Goal: Task Accomplishment & Management: Manage account settings

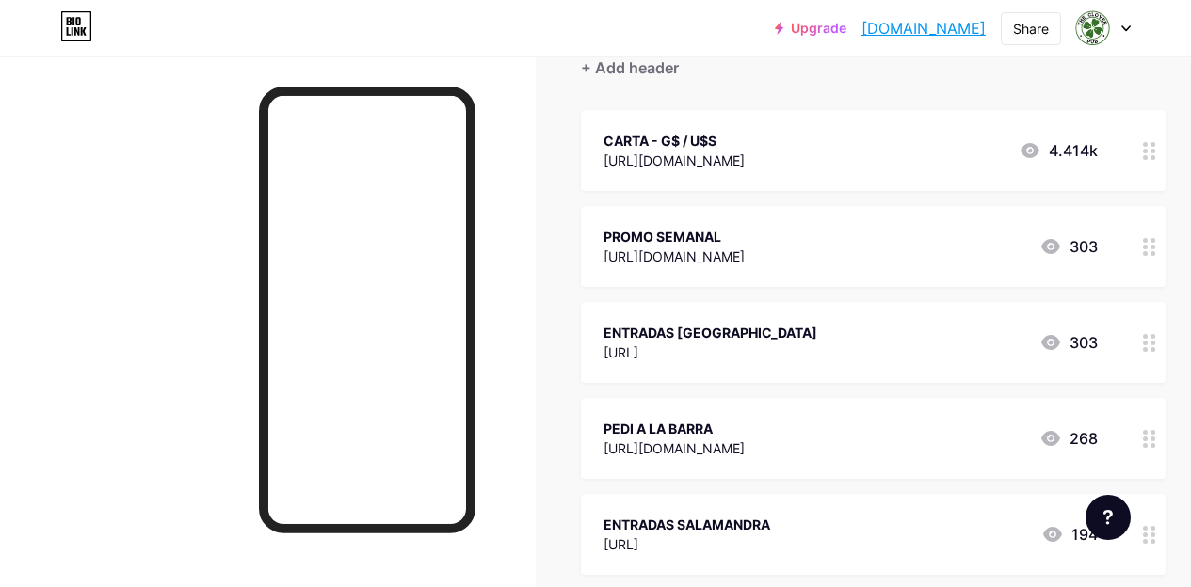
scroll to position [282, 0]
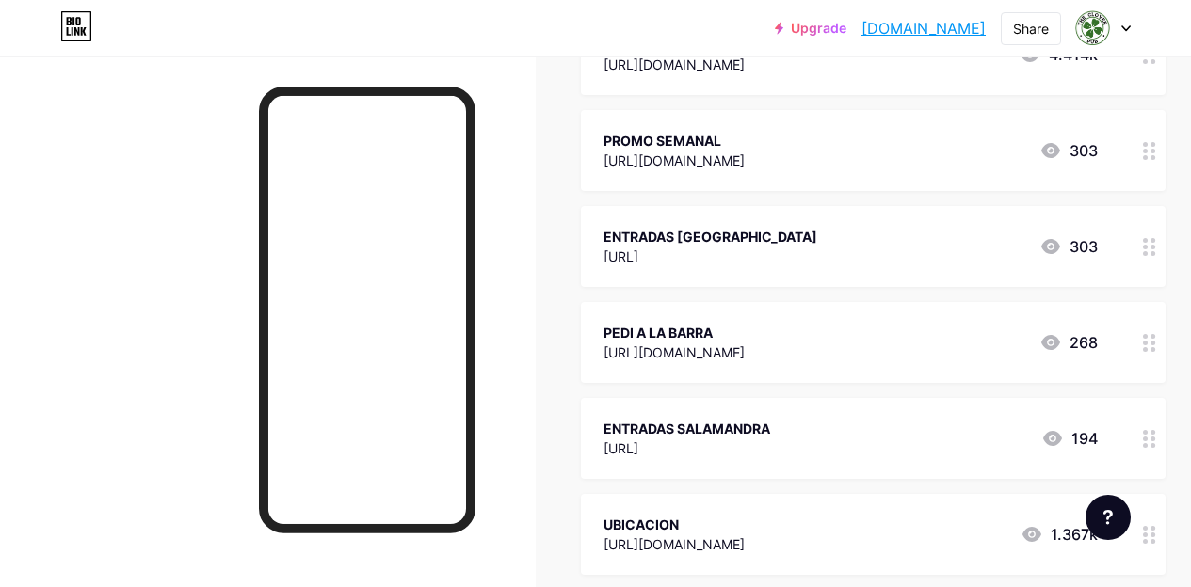
click at [1132, 32] on div "Upgrade theclover.bio.l... theclover.bio.link Share Switch accounts THE CLOVER …" at bounding box center [595, 28] width 1191 height 34
click at [1129, 30] on icon at bounding box center [1125, 28] width 9 height 7
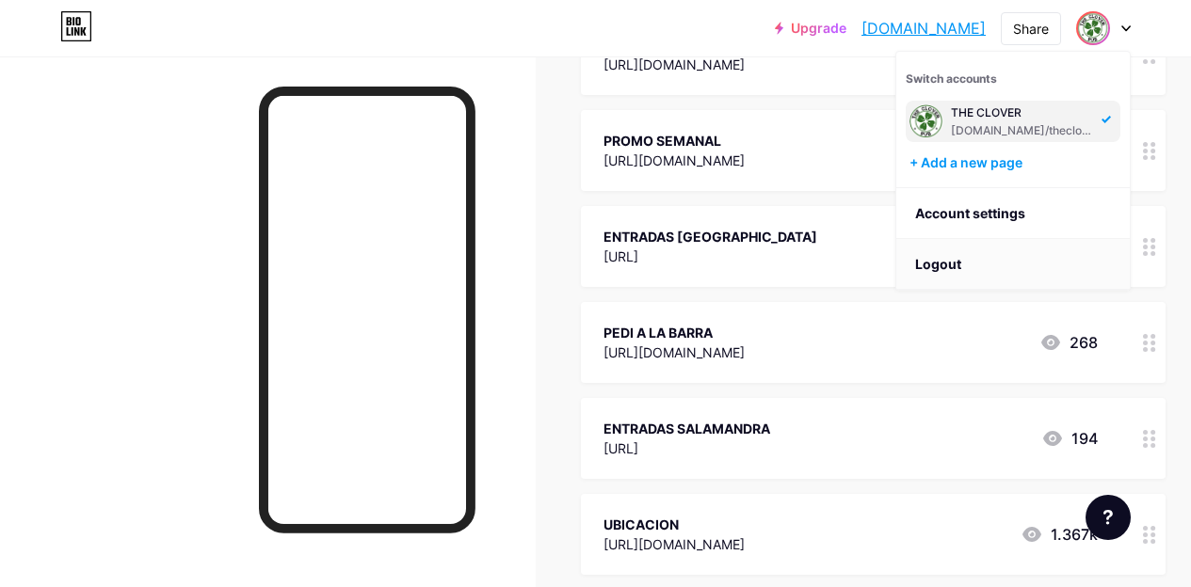
click at [1019, 259] on li "Logout" at bounding box center [1012, 264] width 233 height 51
click at [994, 265] on li "Logout" at bounding box center [1012, 264] width 233 height 51
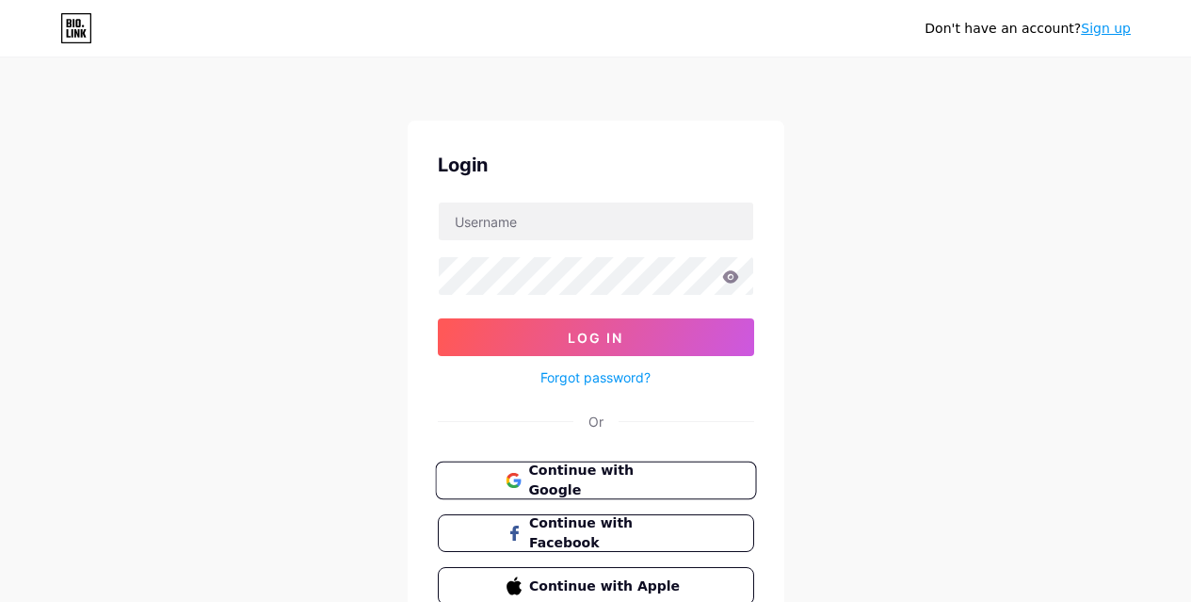
click at [608, 476] on span "Continue with Google" at bounding box center [606, 480] width 157 height 40
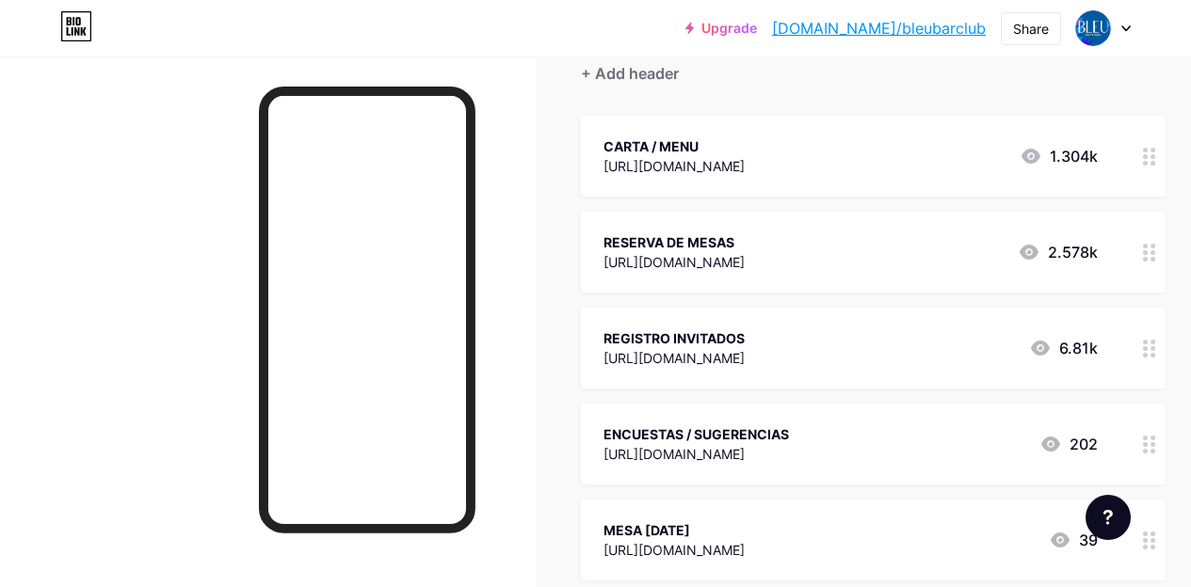
scroll to position [282, 0]
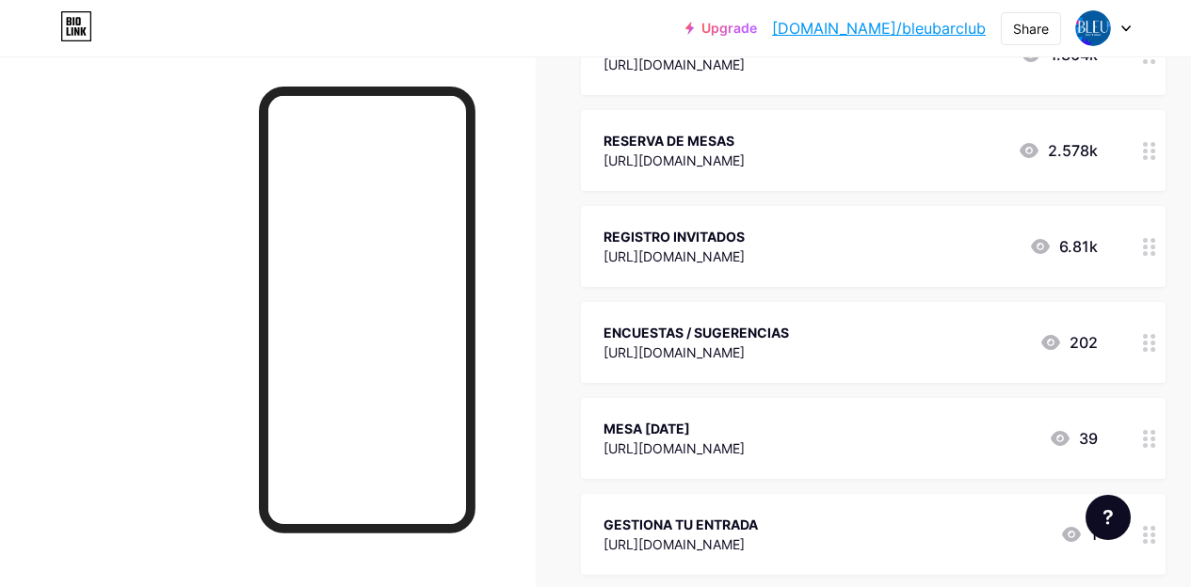
click at [1148, 253] on circle at bounding box center [1145, 253] width 5 height 5
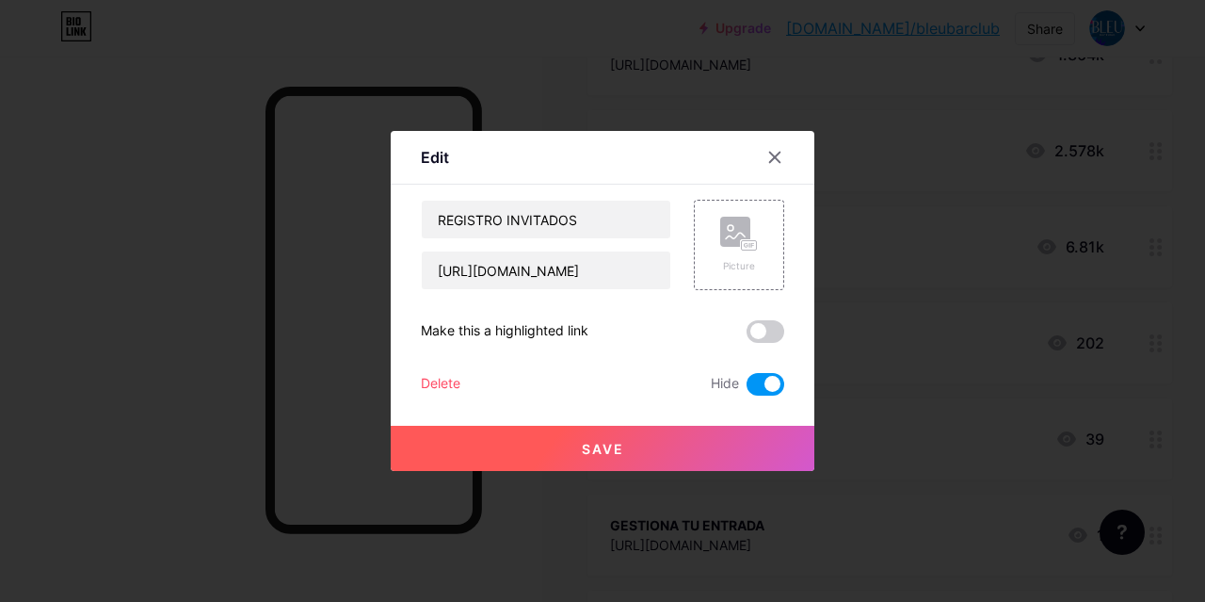
click at [764, 381] on span at bounding box center [765, 384] width 38 height 23
click at [746, 389] on input "checkbox" at bounding box center [746, 389] width 0 height 0
click at [729, 444] on button "Save" at bounding box center [603, 447] width 424 height 45
